Goal: Task Accomplishment & Management: Manage account settings

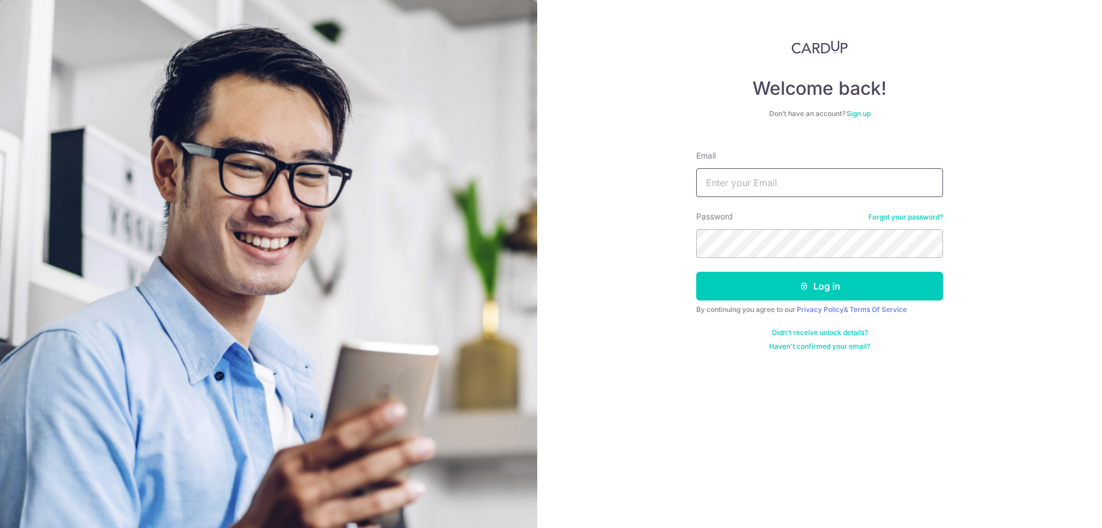
click at [810, 180] on input "Email" at bounding box center [819, 182] width 247 height 29
type input "[EMAIL_ADDRESS][DOMAIN_NAME]"
click at [696, 272] on button "Log in" at bounding box center [819, 286] width 247 height 29
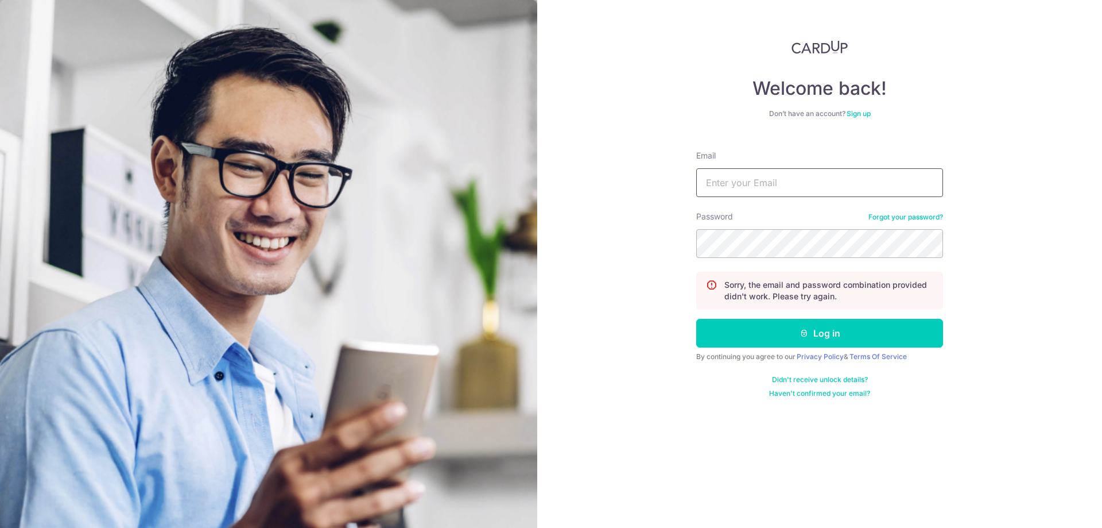
click at [769, 176] on input "Email" at bounding box center [819, 182] width 247 height 29
type input "[EMAIL_ADDRESS][DOMAIN_NAME]"
click at [696, 319] on button "Log in" at bounding box center [819, 333] width 247 height 29
